Goal: Find specific page/section: Find specific page/section

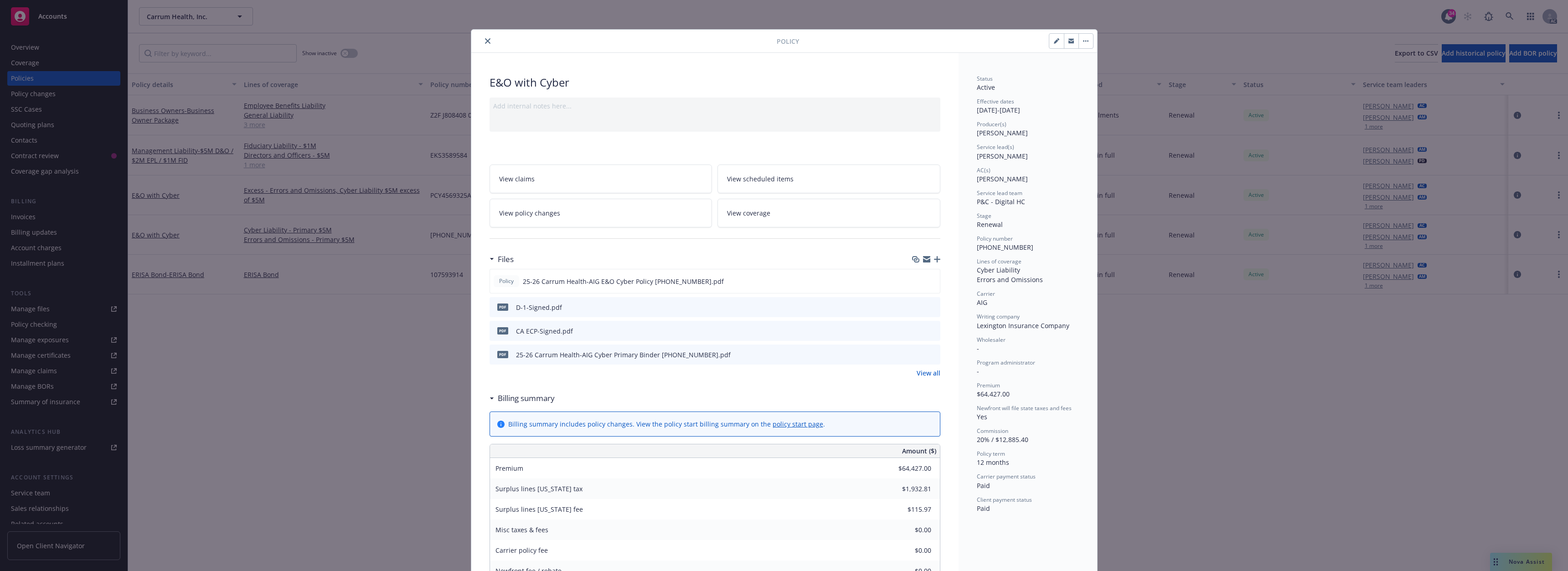
click at [488, 39] on button "close" at bounding box center [488, 41] width 11 height 11
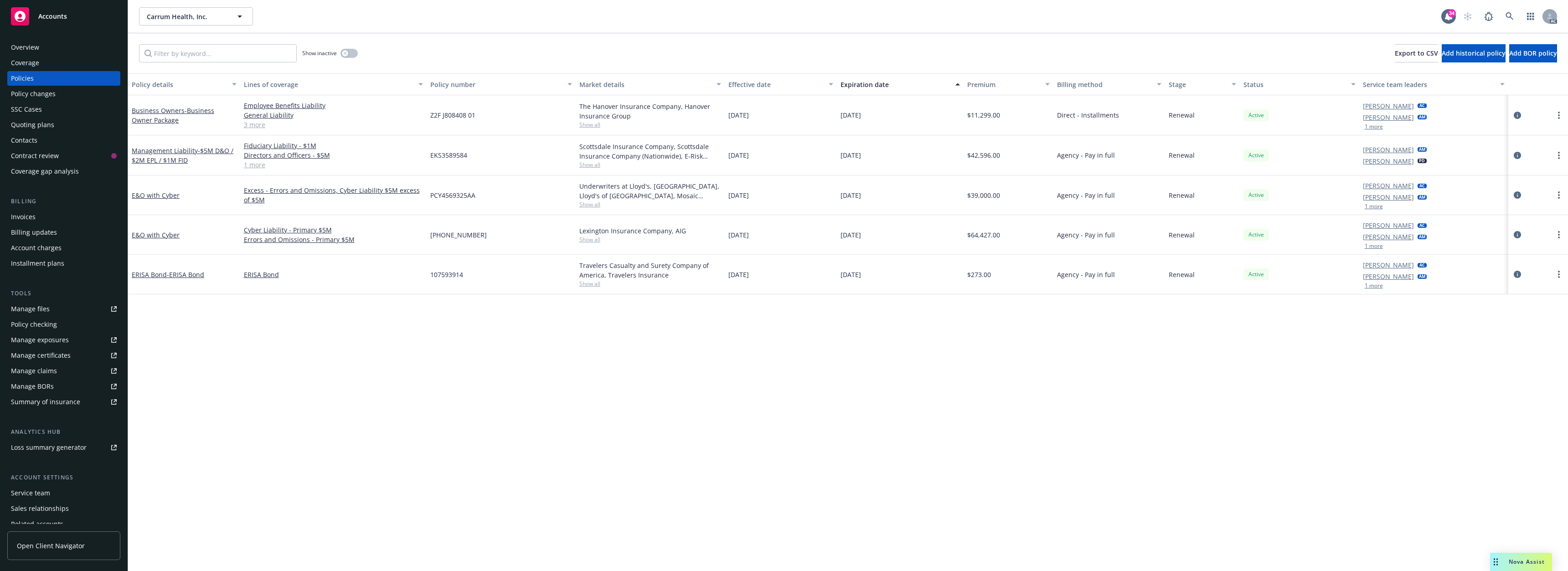
click at [259, 124] on link "3 more" at bounding box center [334, 125] width 179 height 10
